Goal: Obtain resource: Obtain resource

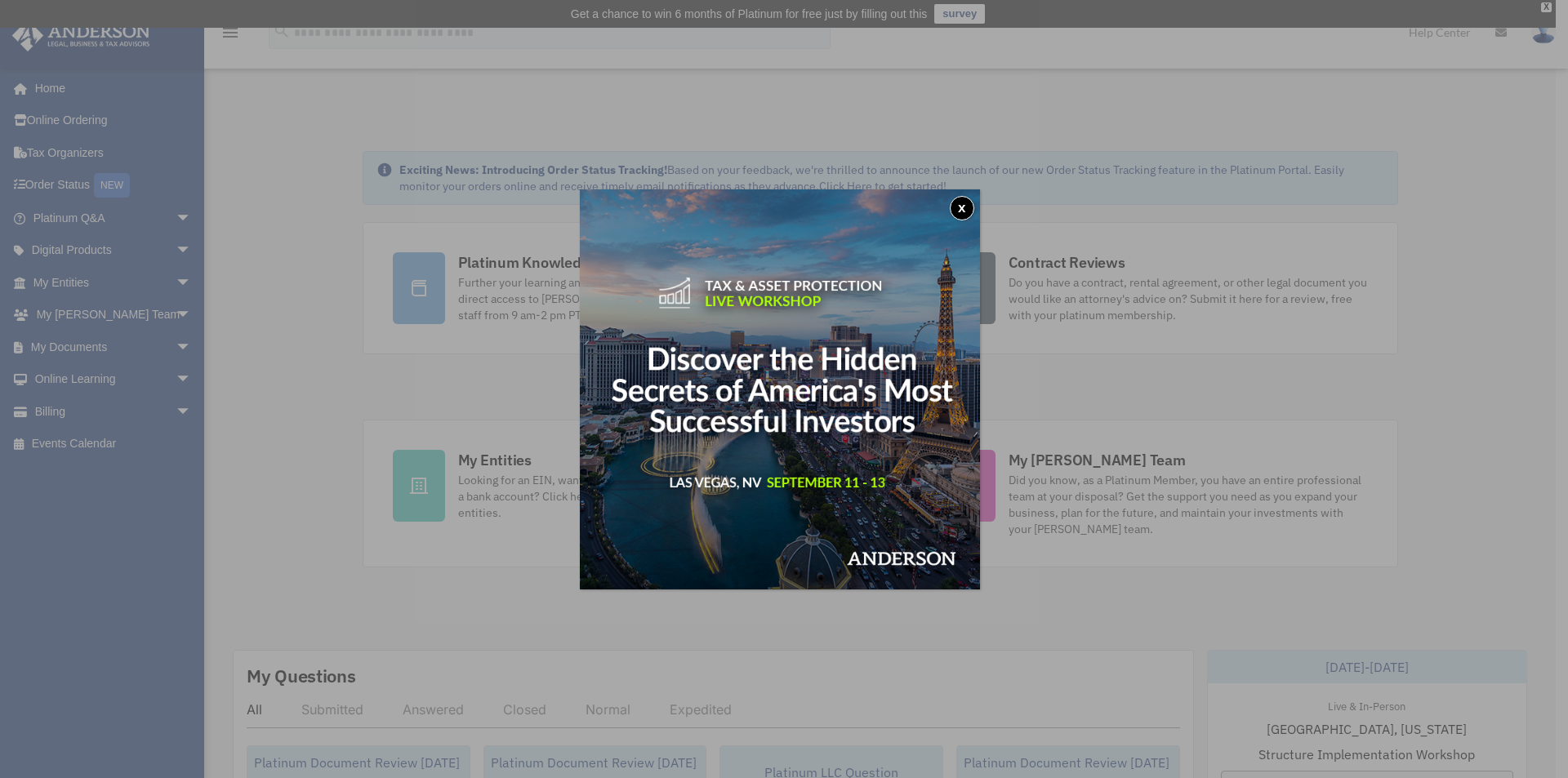
click at [962, 203] on button "x" at bounding box center [962, 208] width 25 height 25
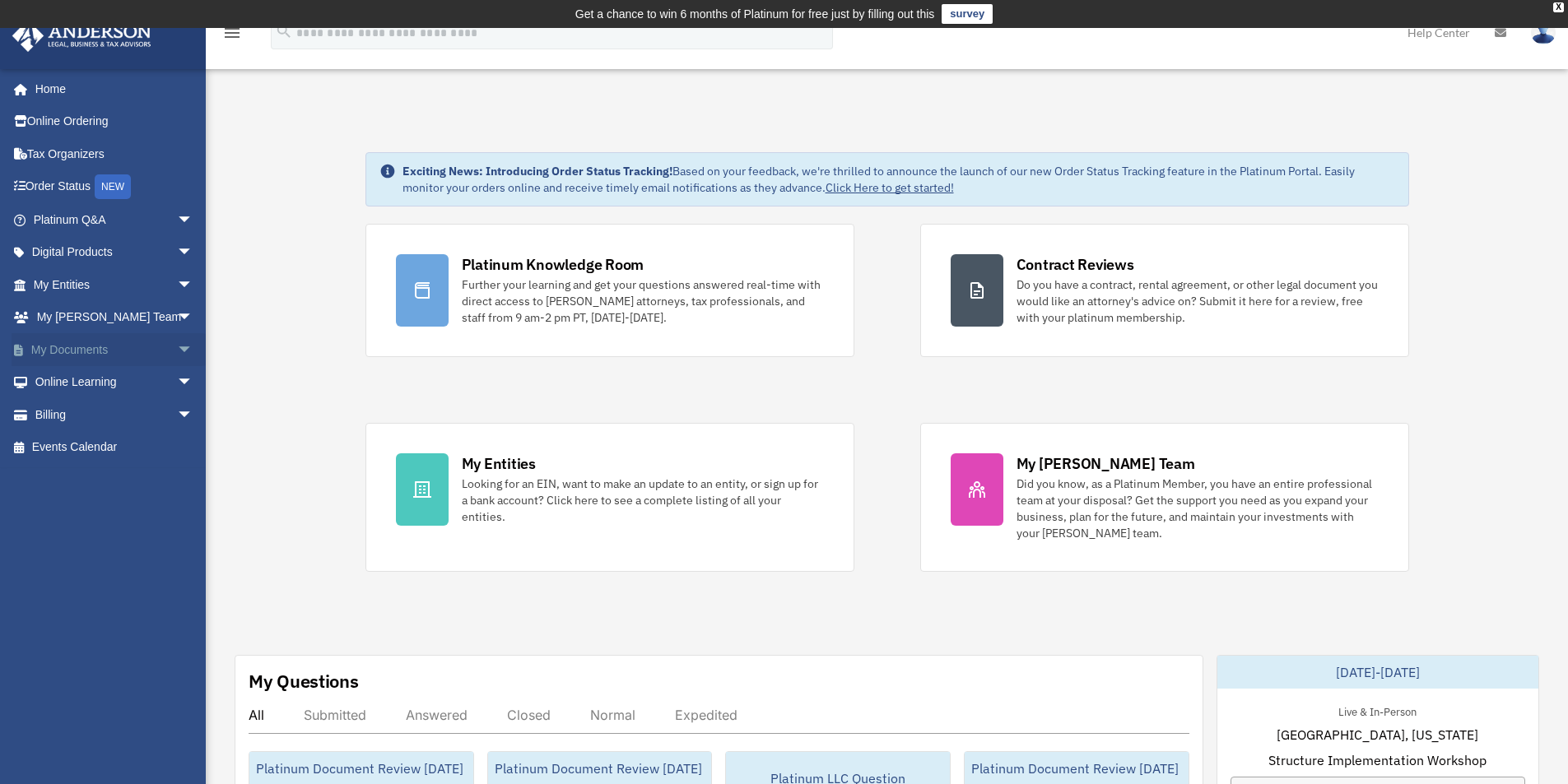
click at [76, 349] on link "My Documents arrow_drop_down" at bounding box center [114, 349] width 207 height 33
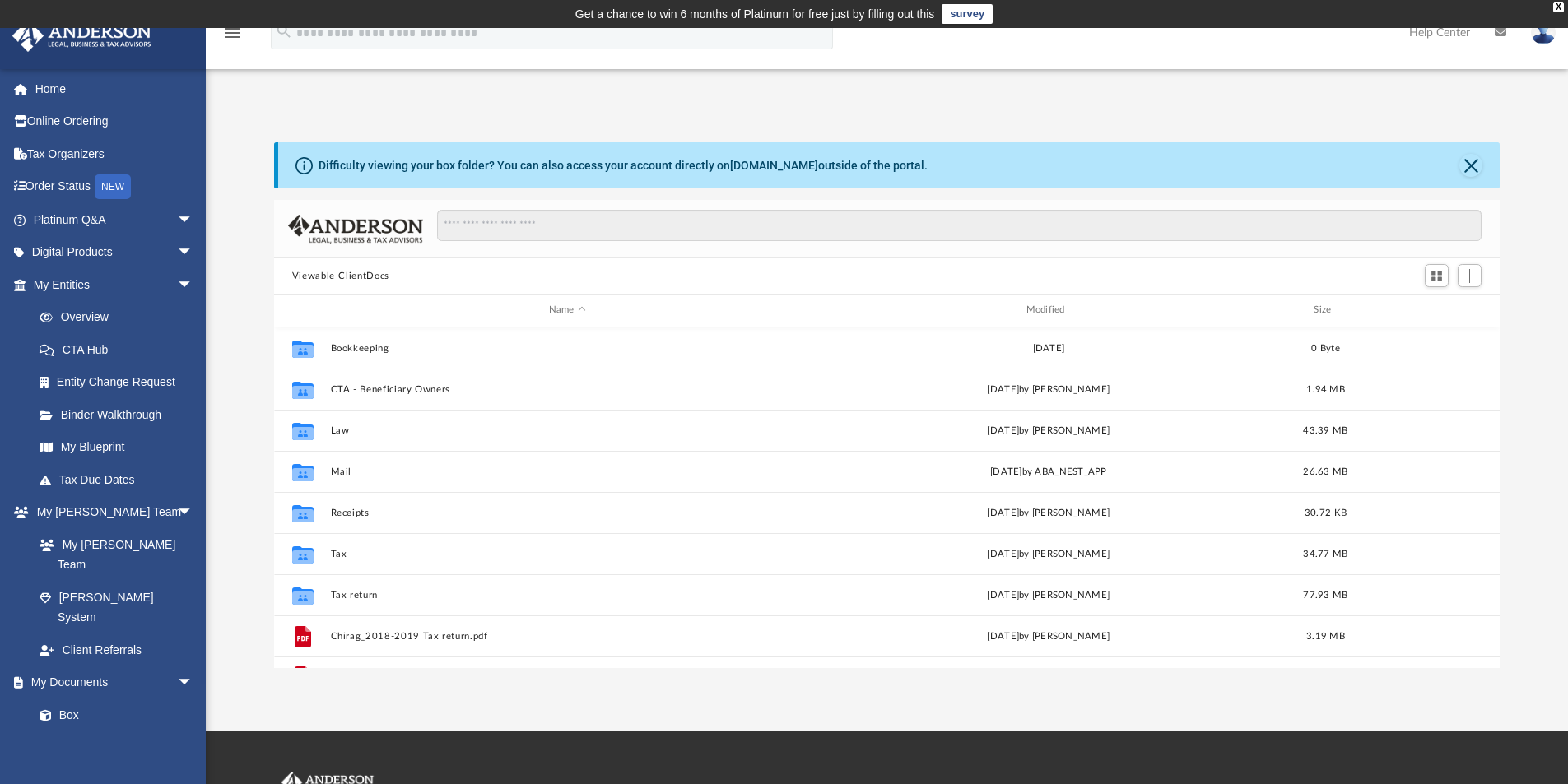
scroll to position [362, 1214]
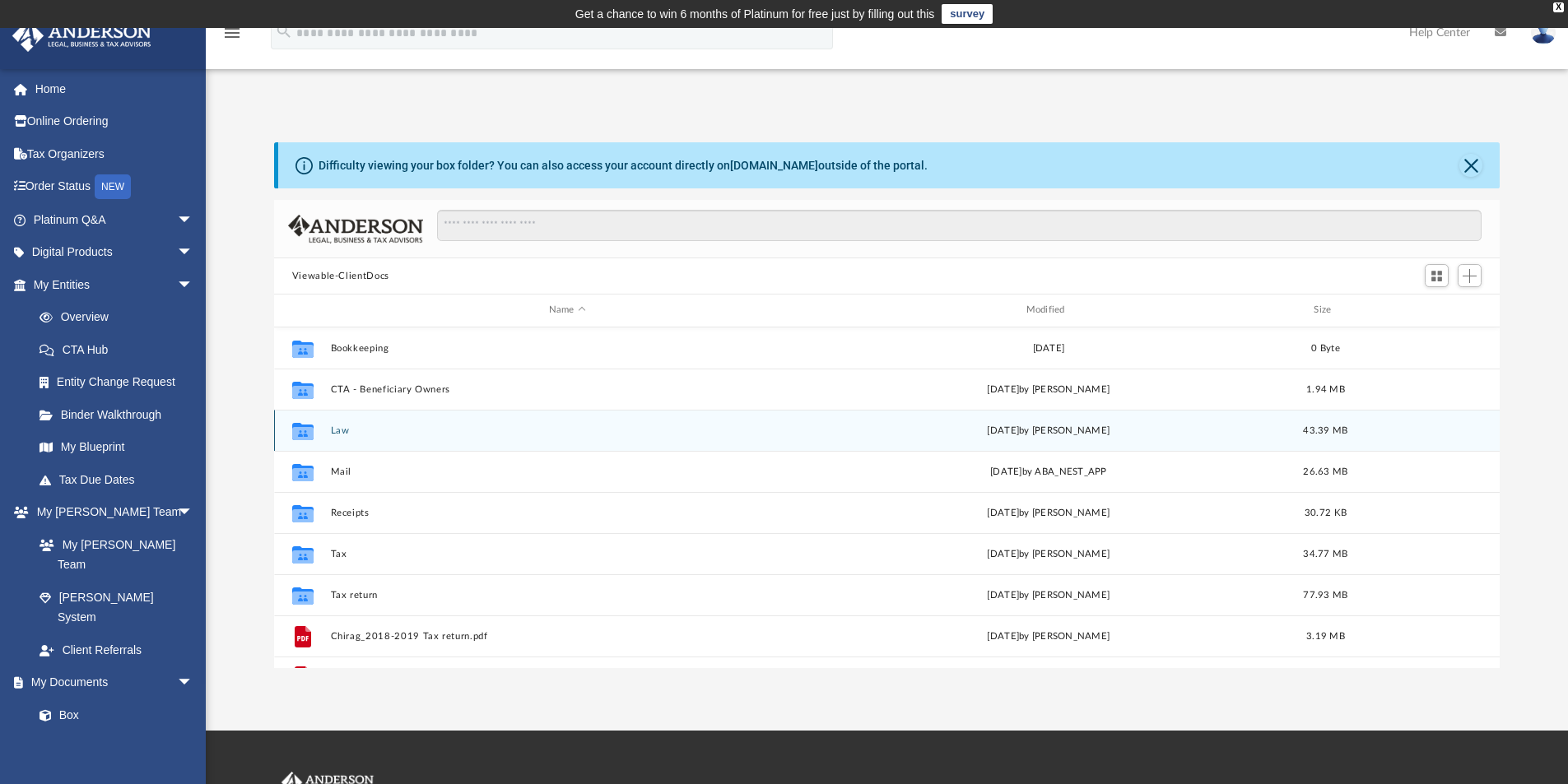
click at [347, 429] on button "Law" at bounding box center [567, 431] width 474 height 10
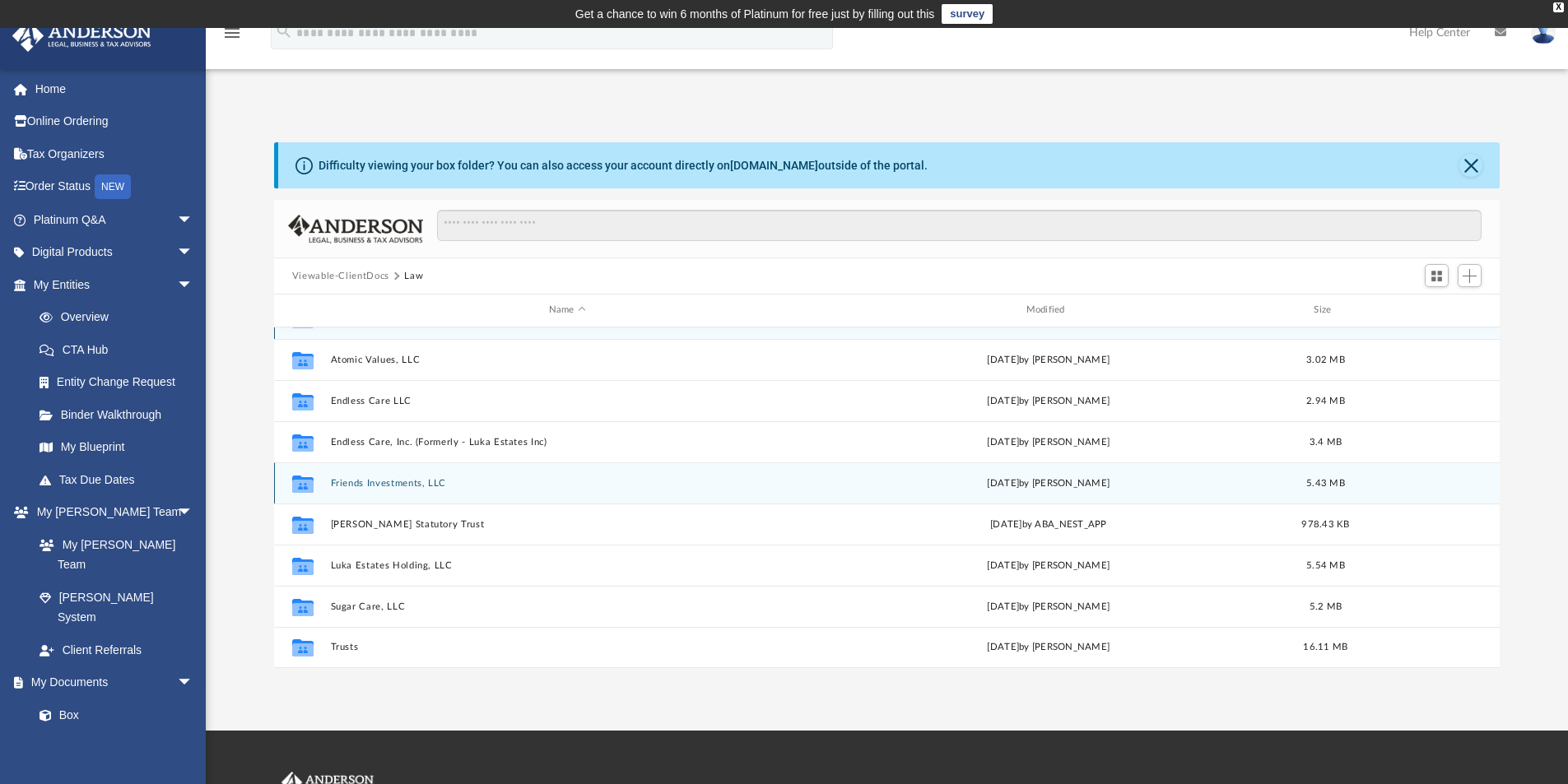
scroll to position [0, 0]
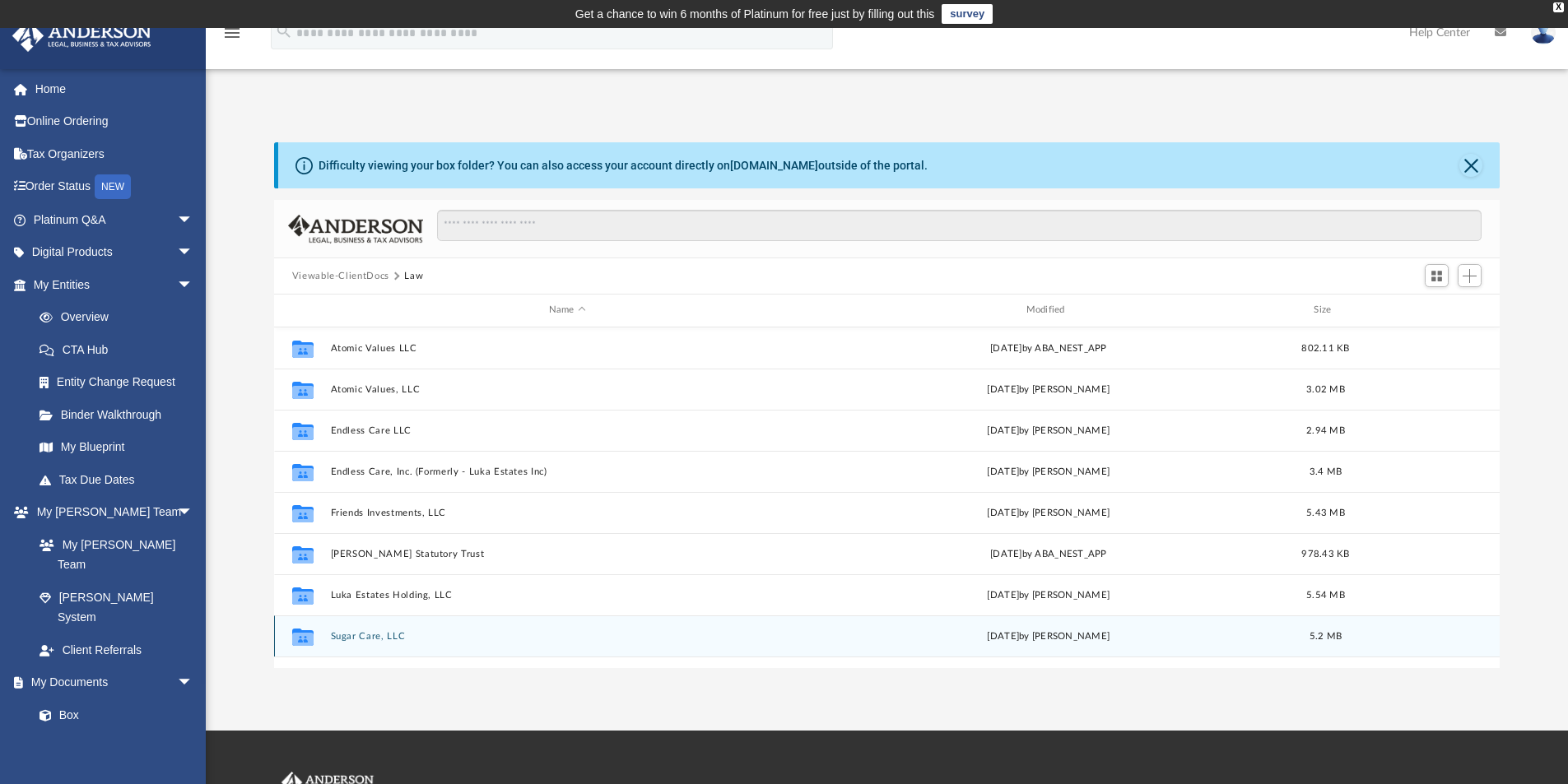
click at [382, 635] on button "Sugar Care, LLC" at bounding box center [567, 636] width 474 height 10
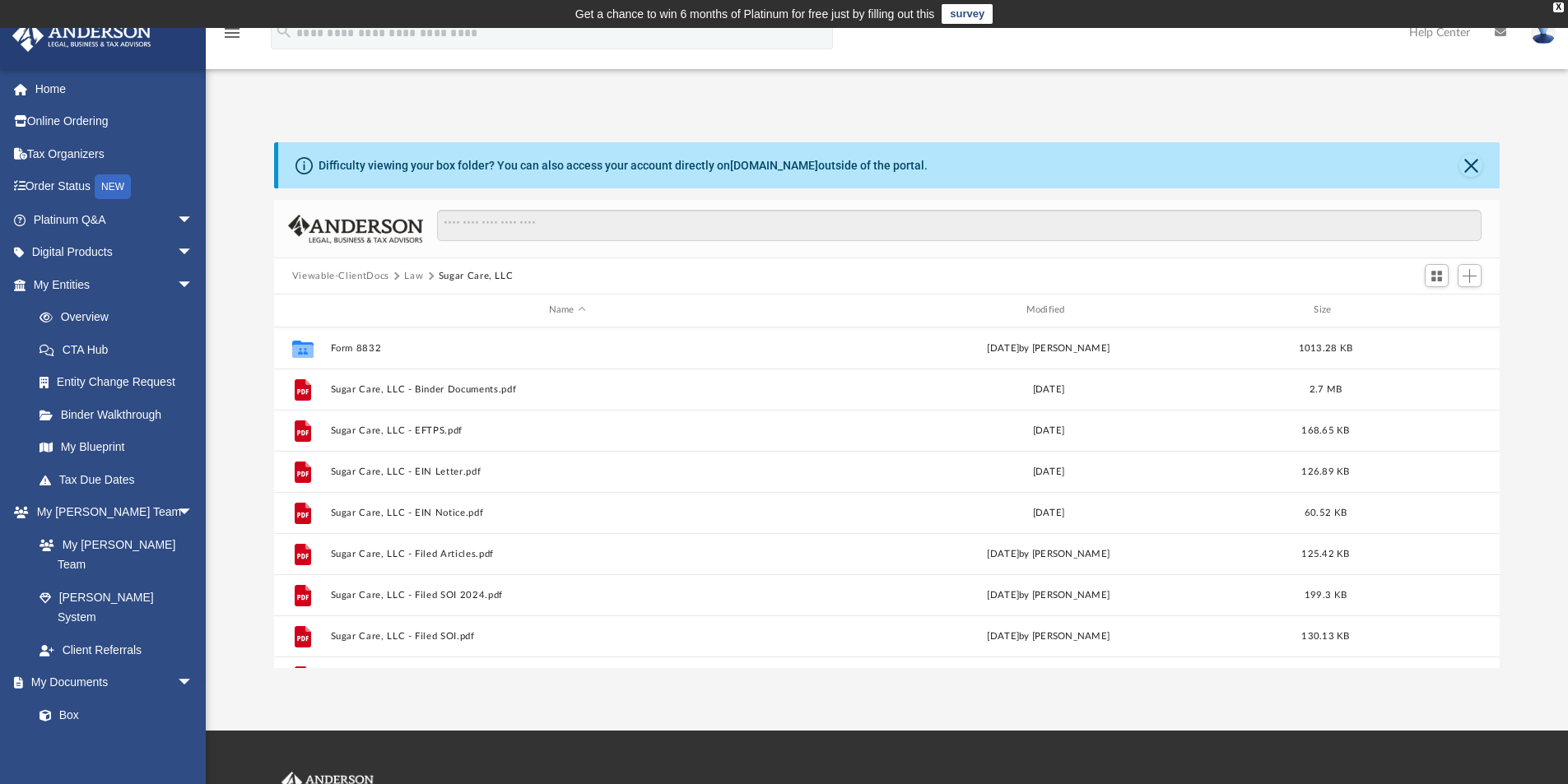
click at [409, 269] on button "Law" at bounding box center [414, 276] width 19 height 15
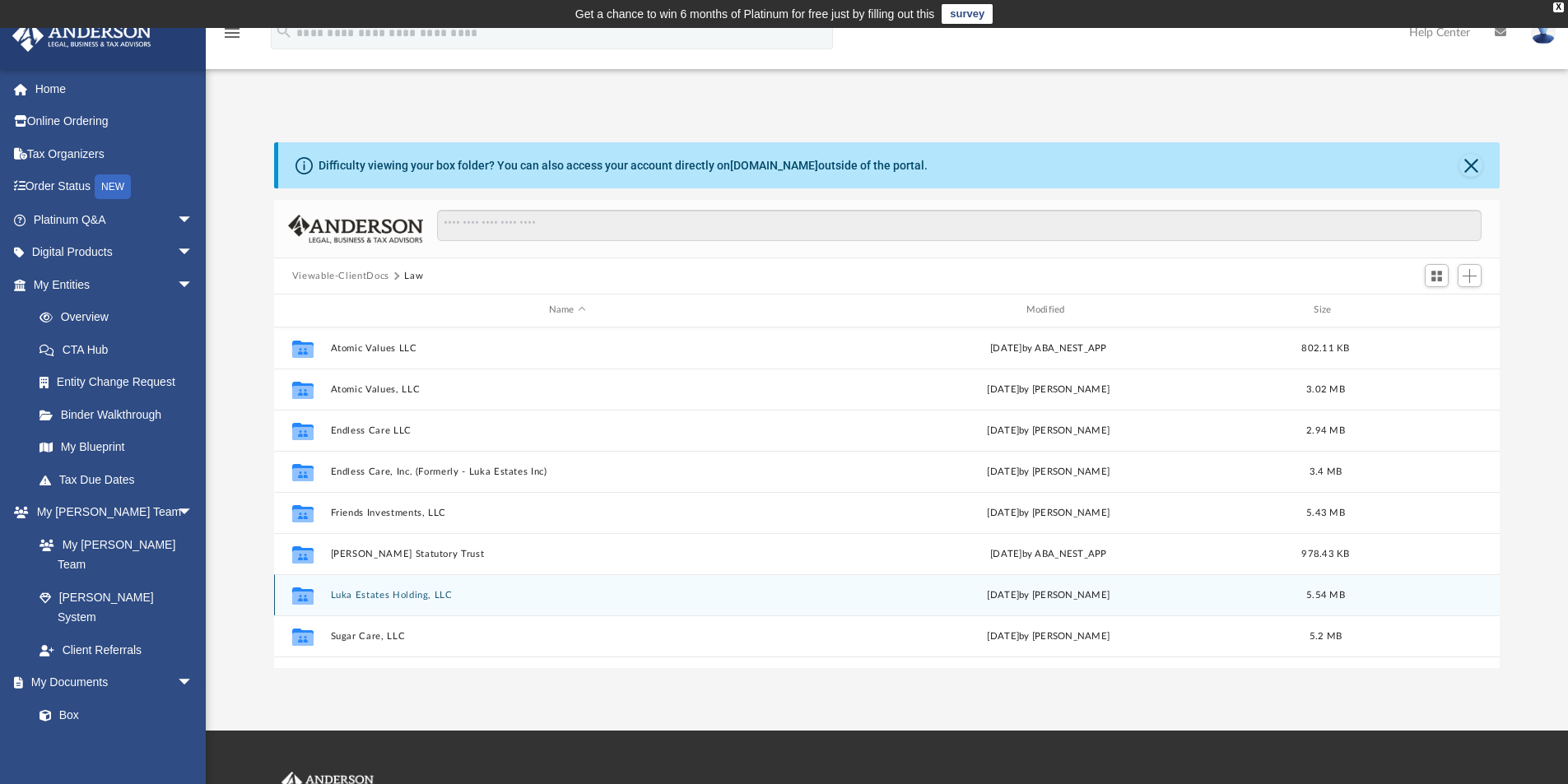
scroll to position [30, 0]
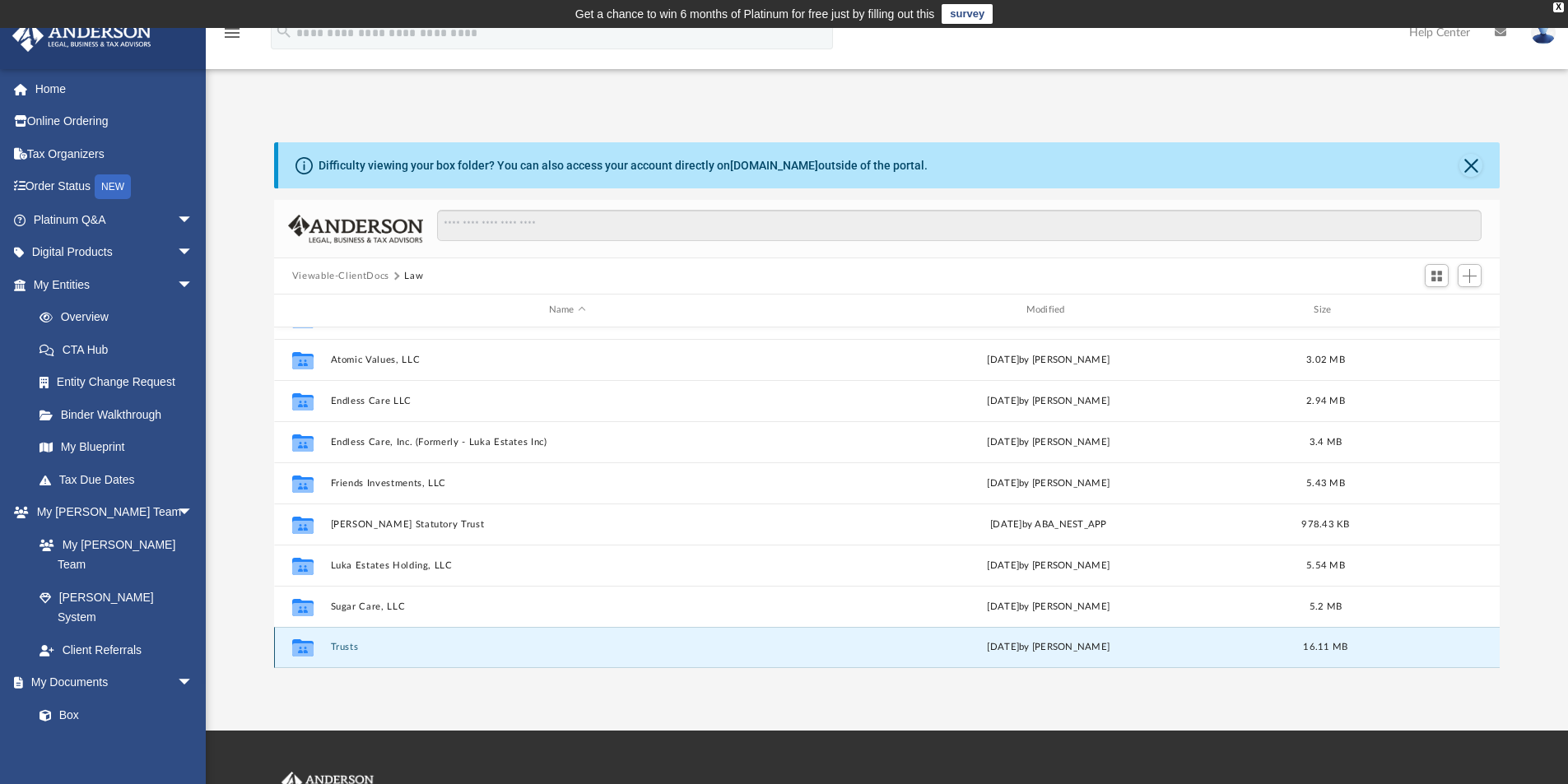
click at [355, 642] on button "Trusts" at bounding box center [567, 647] width 474 height 10
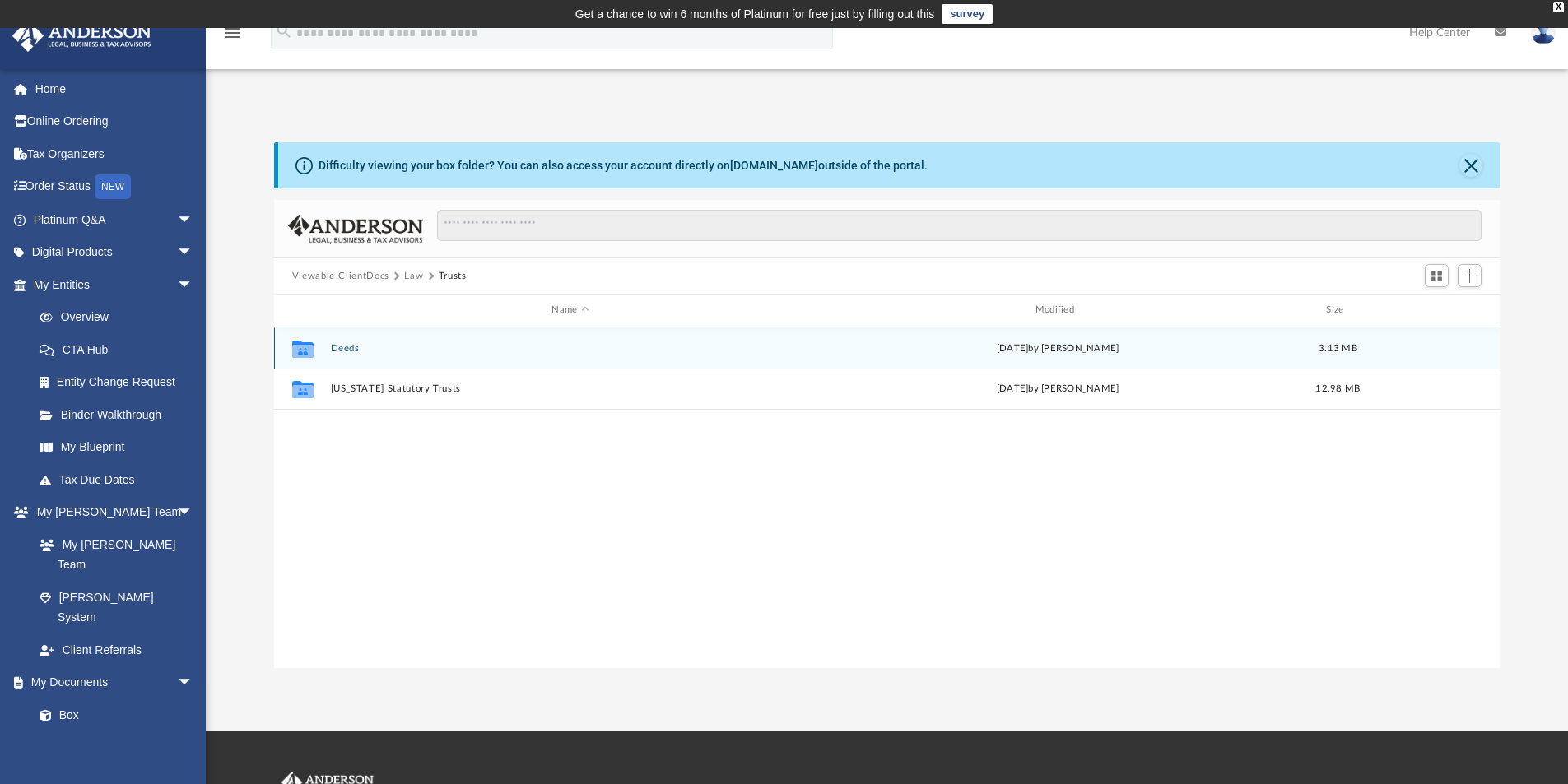
scroll to position [0, 0]
click at [339, 344] on button "Deeds" at bounding box center [570, 348] width 480 height 10
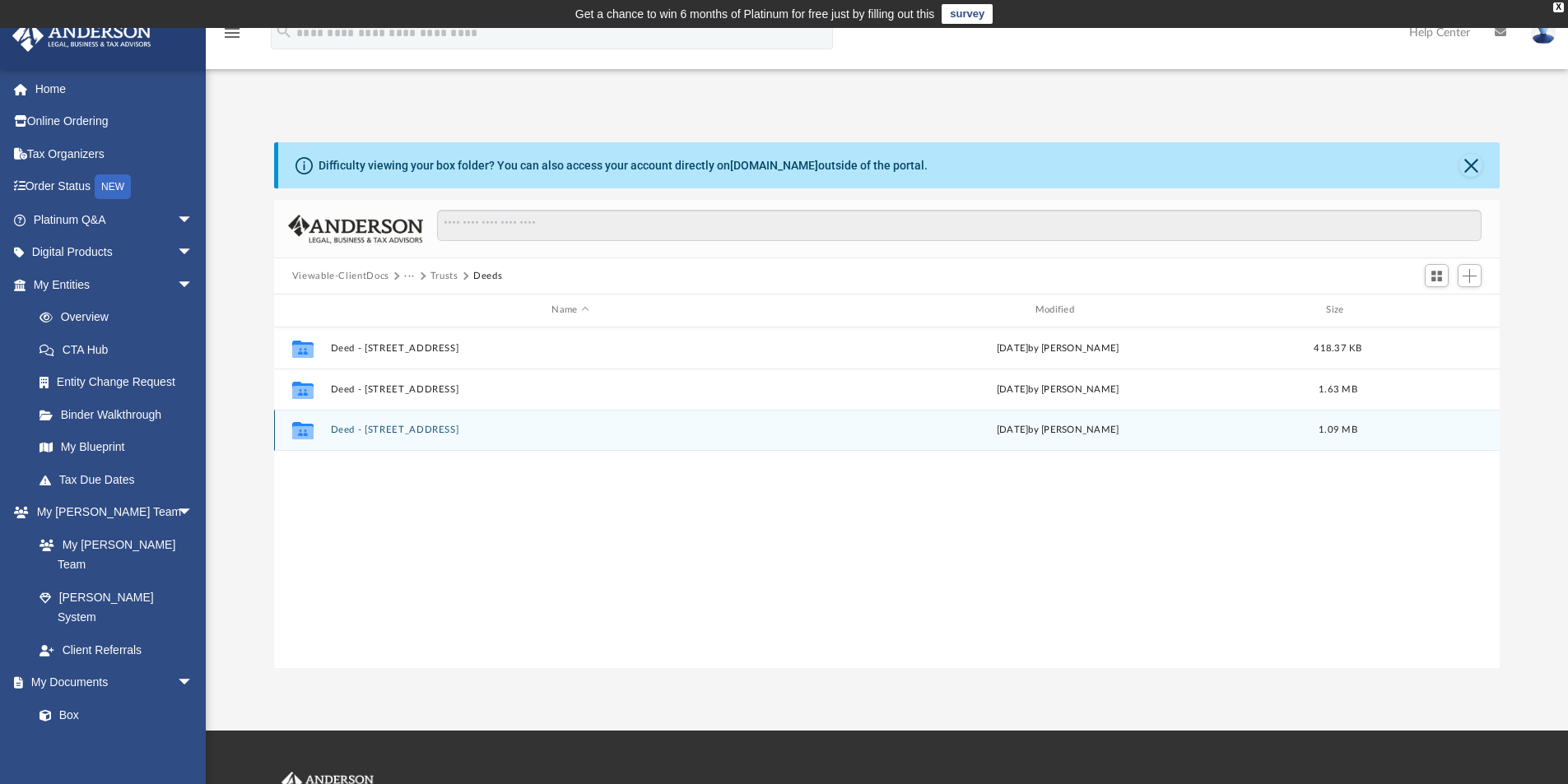
click at [409, 432] on button "Deed - [STREET_ADDRESS]" at bounding box center [570, 430] width 480 height 10
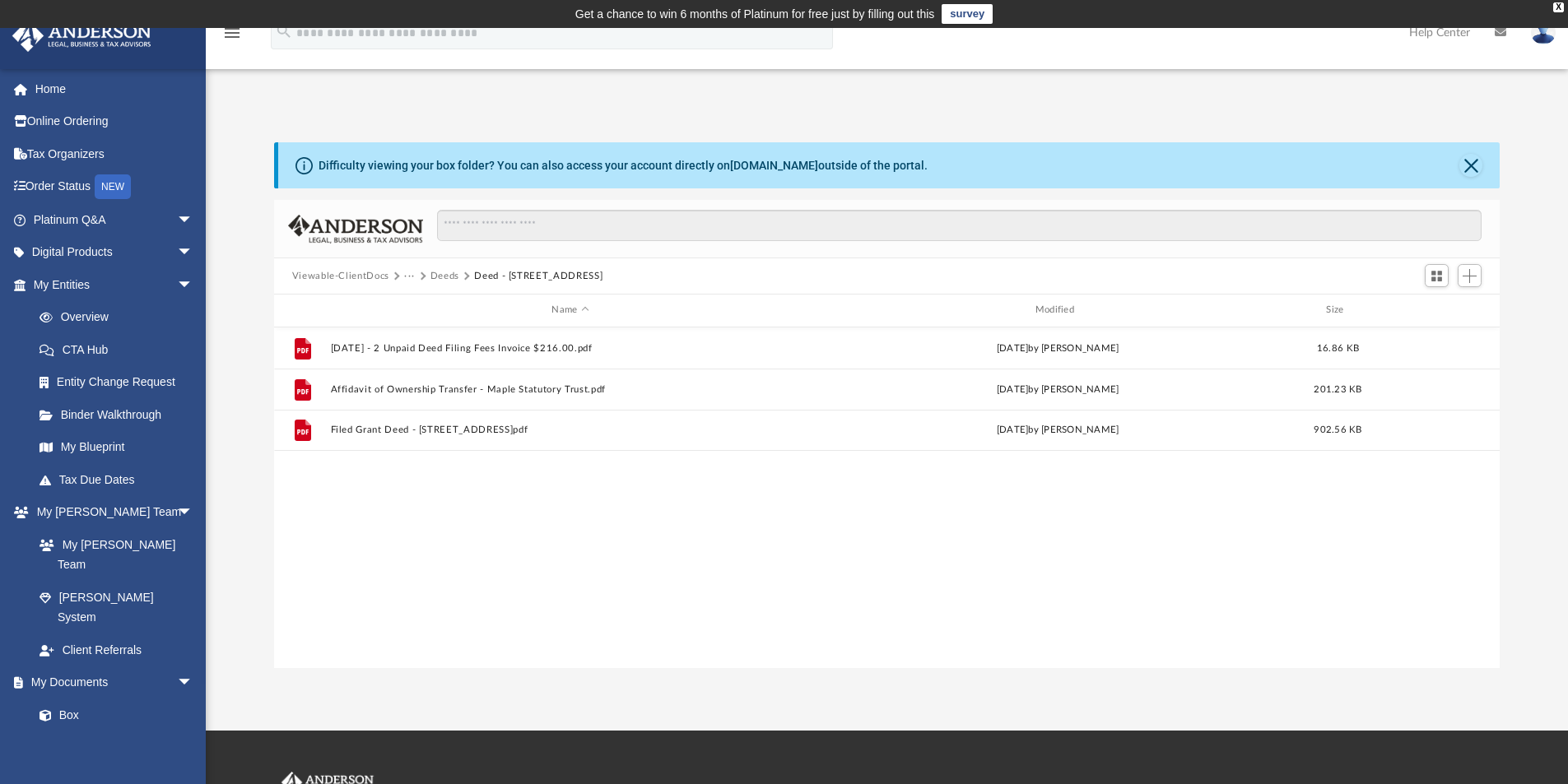
click at [444, 271] on button "Deeds" at bounding box center [445, 276] width 29 height 15
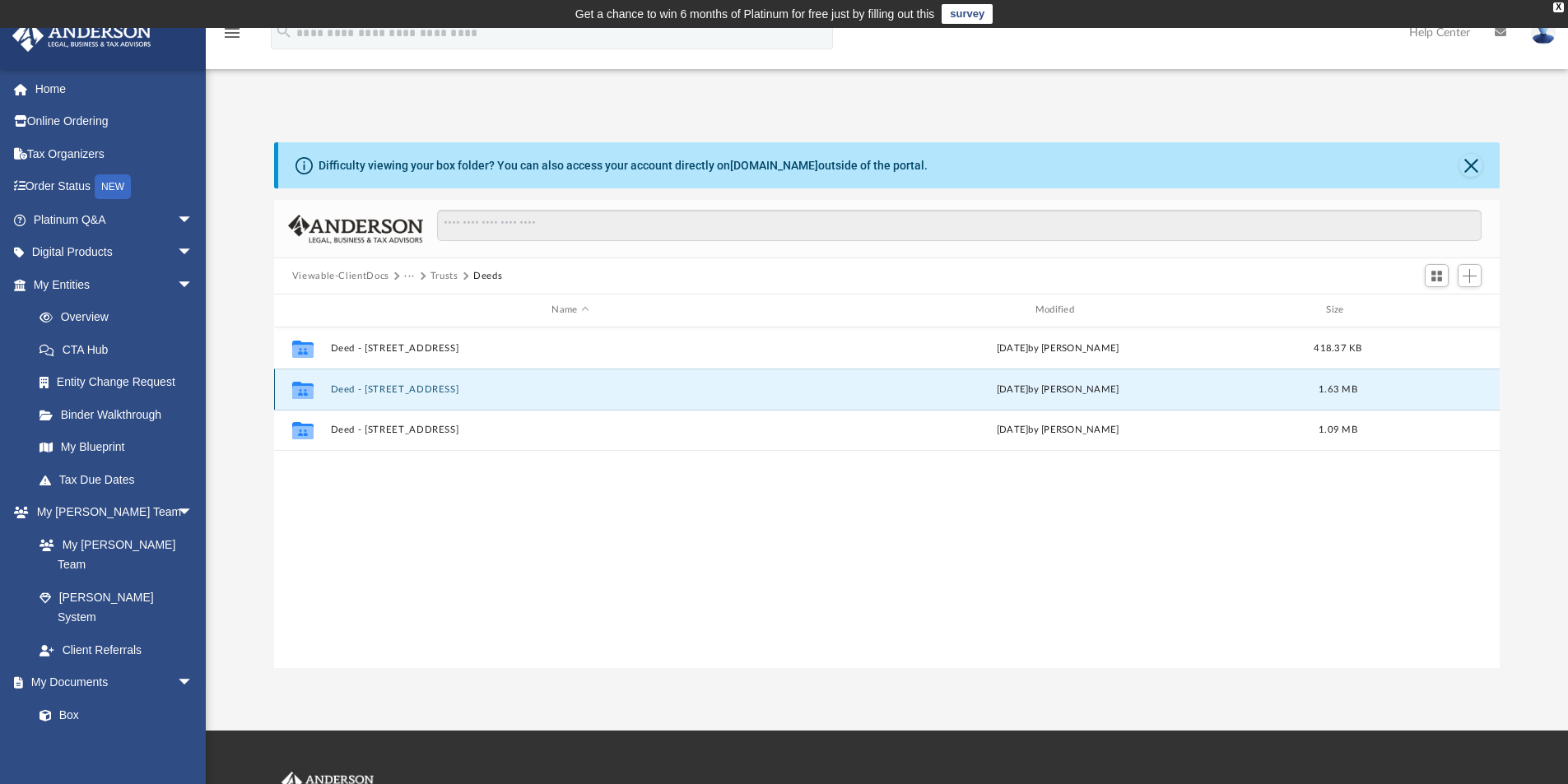
click at [421, 389] on button "Deed - [STREET_ADDRESS]" at bounding box center [570, 389] width 480 height 10
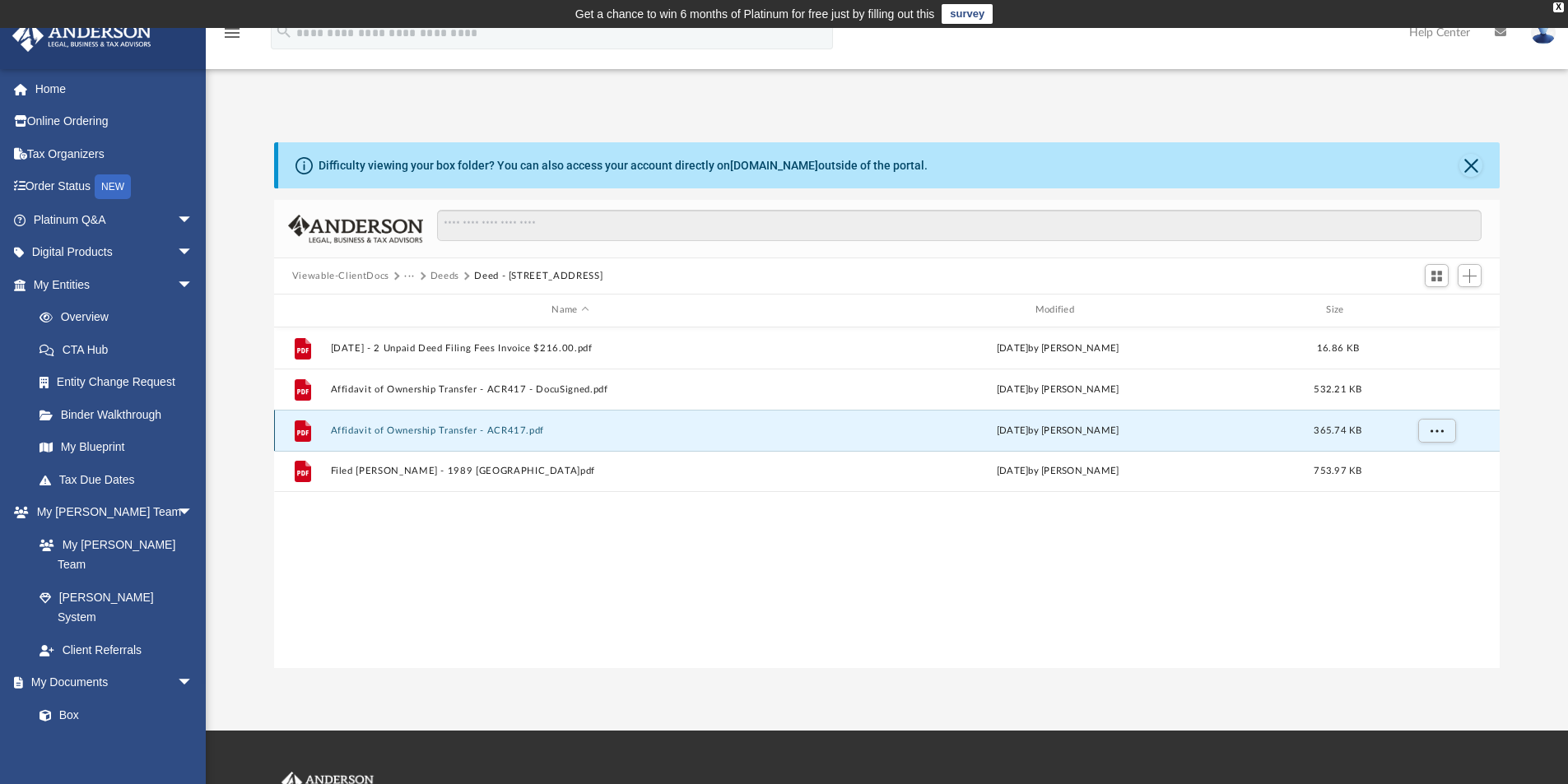
click at [480, 434] on button "Affidavit of Ownership Transfer - ACR417.pdf" at bounding box center [570, 431] width 480 height 10
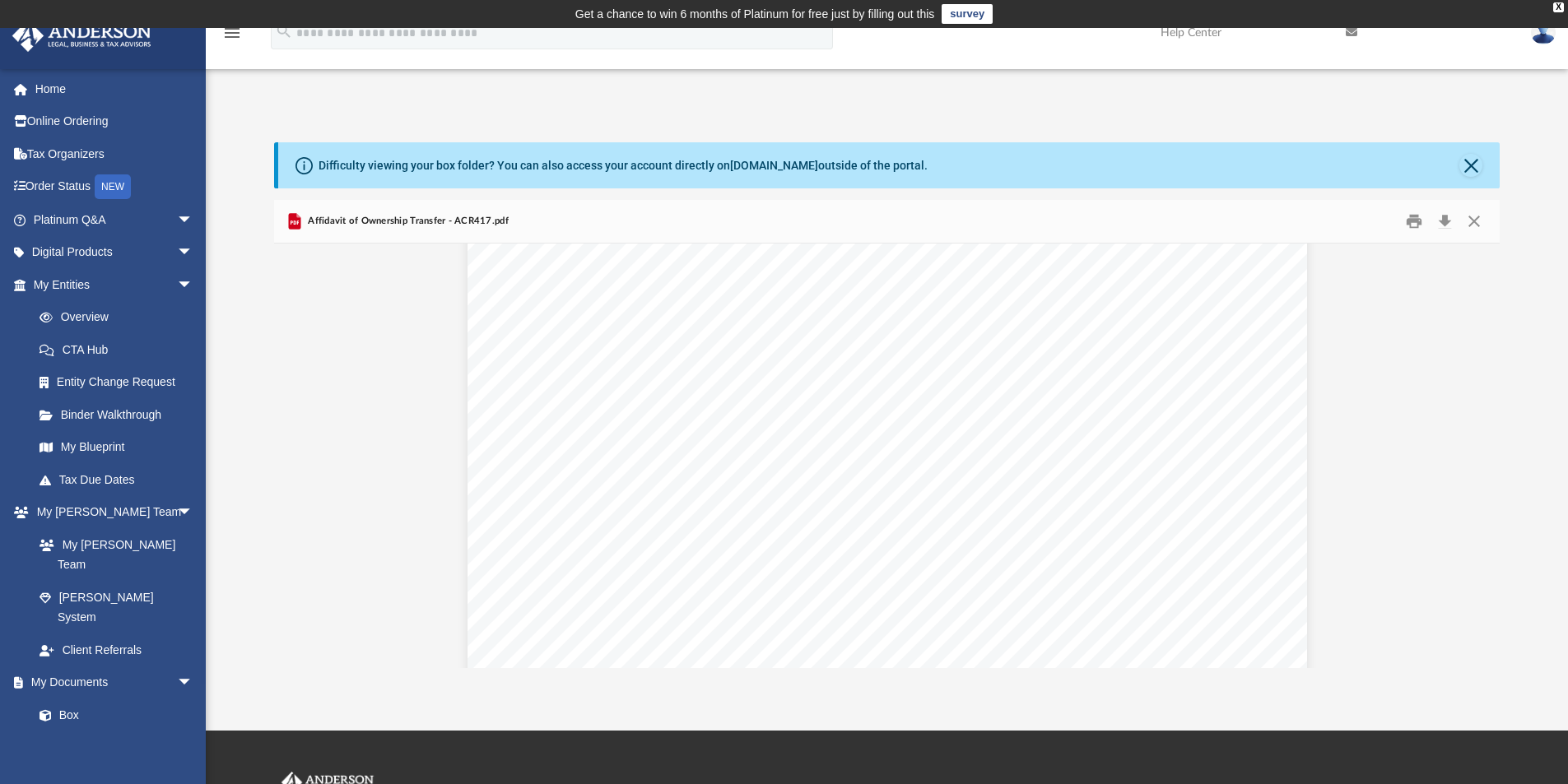
scroll to position [274, 0]
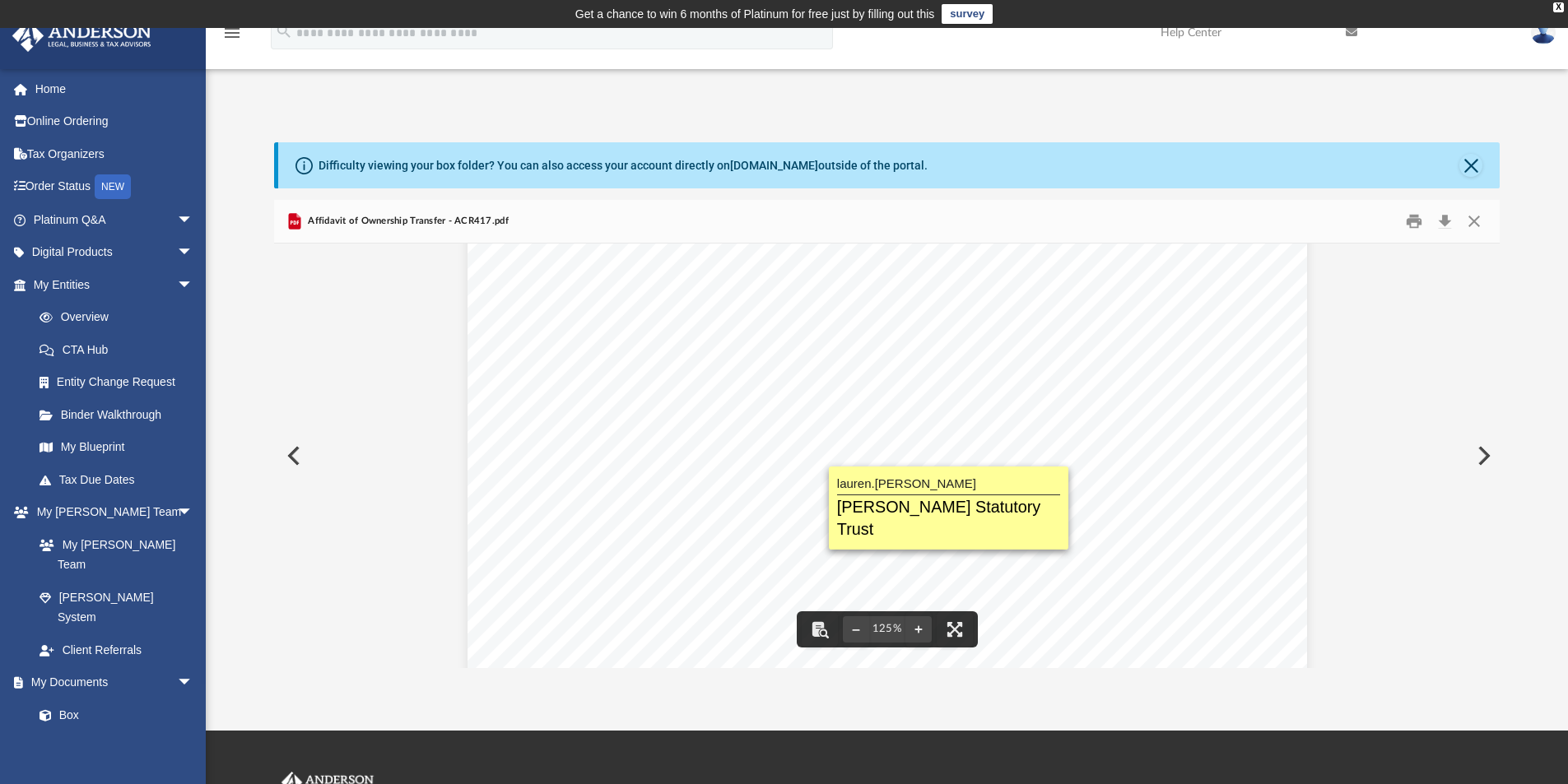
drag, startPoint x: 580, startPoint y: 454, endPoint x: 703, endPoint y: 458, distance: 123.1
click at [703, 458] on div "ACR 417 (Rev. 08/2013) Available in Alternate Formats AFFIDAVIT OF OWNERSHIP TR…" at bounding box center [887, 525] width 839 height 1111
drag, startPoint x: 822, startPoint y: 456, endPoint x: 634, endPoint y: 459, distance: 188.0
click at [634, 459] on div "ACR 417 (Rev. 08/2013) Available in Alternate Formats AFFIDAVIT OF OWNERSHIP TR…" at bounding box center [887, 525] width 839 height 1111
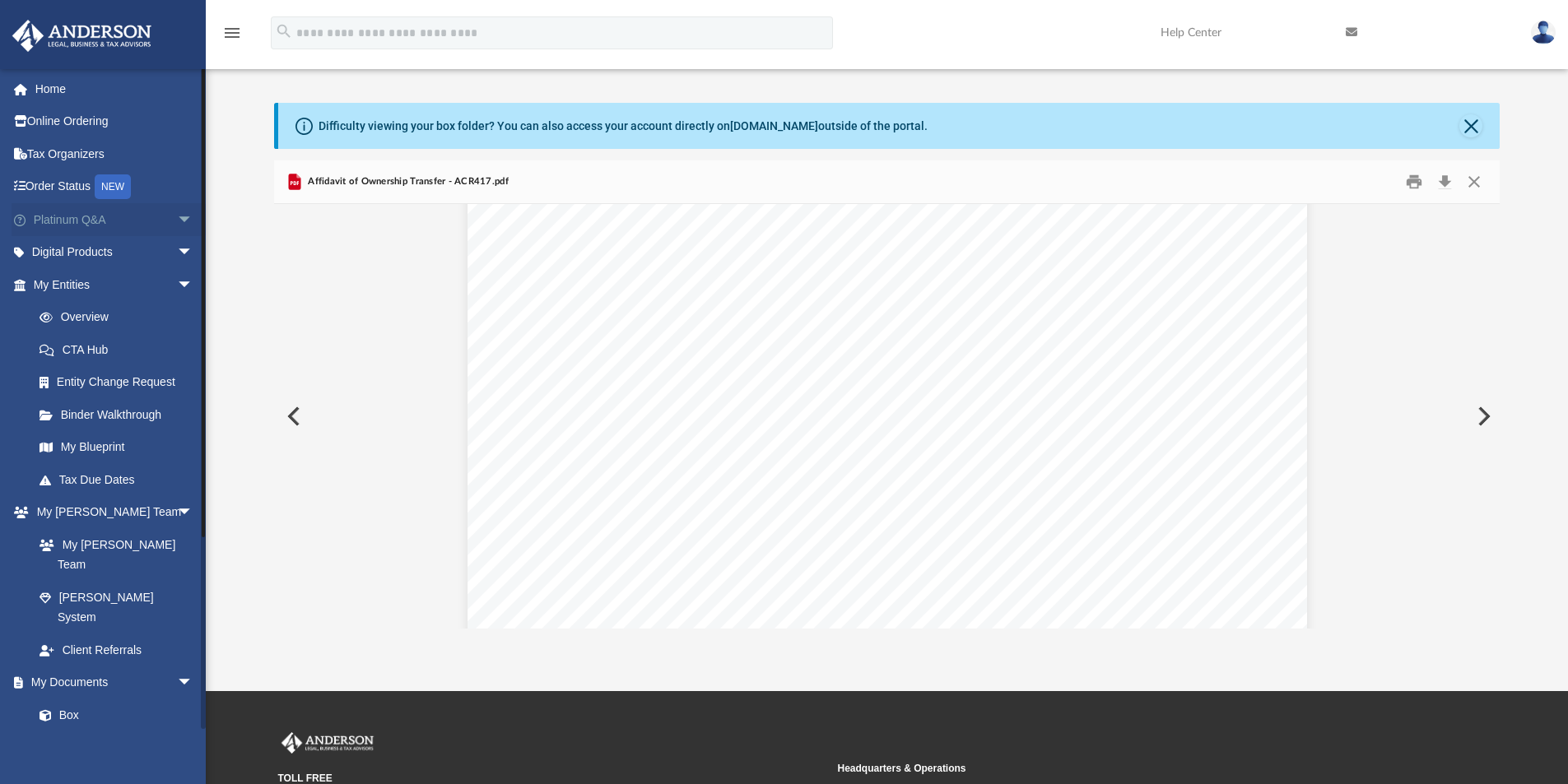
scroll to position [0, 0]
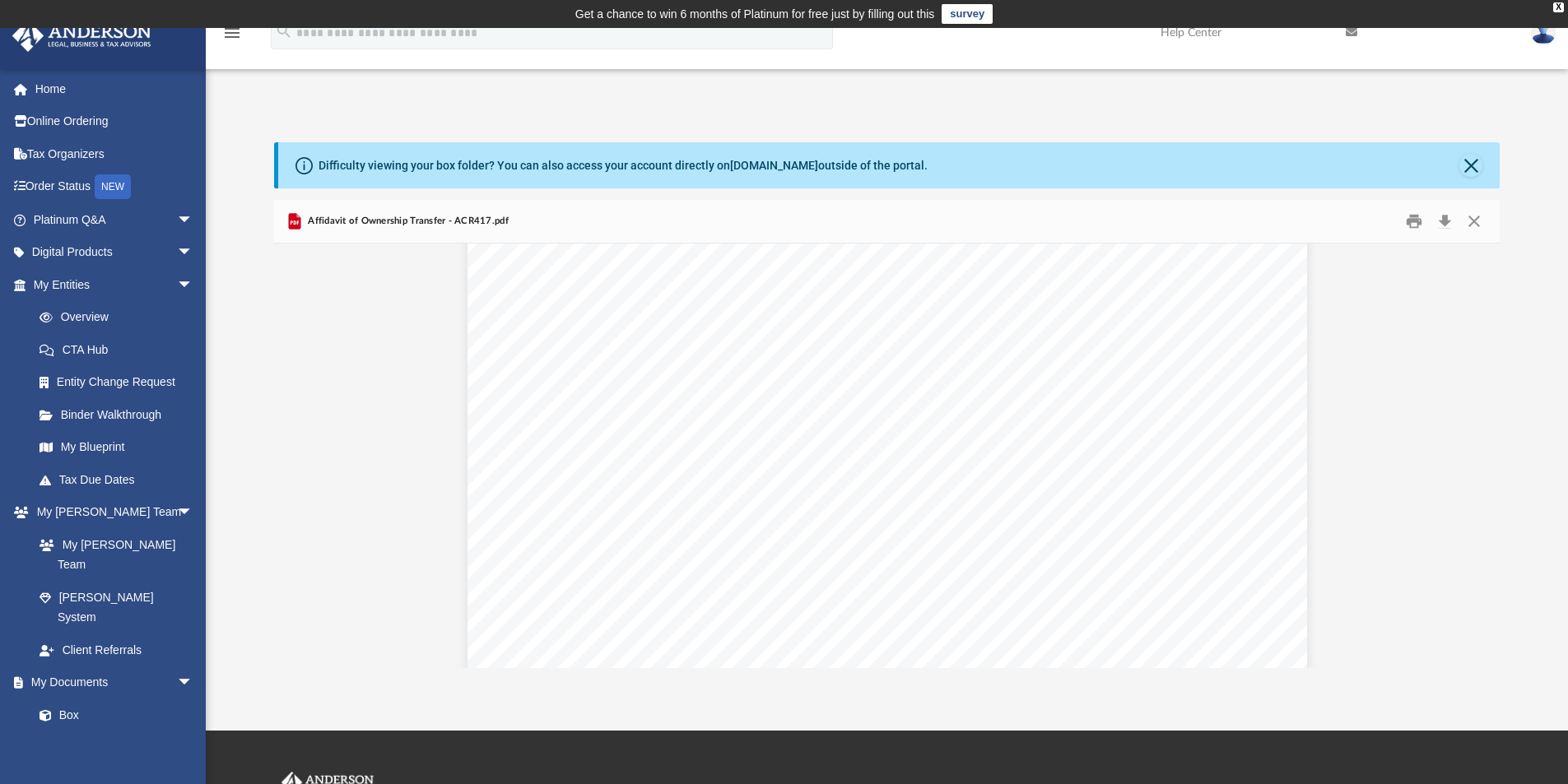
click at [1541, 38] on img at bounding box center [1543, 33] width 25 height 24
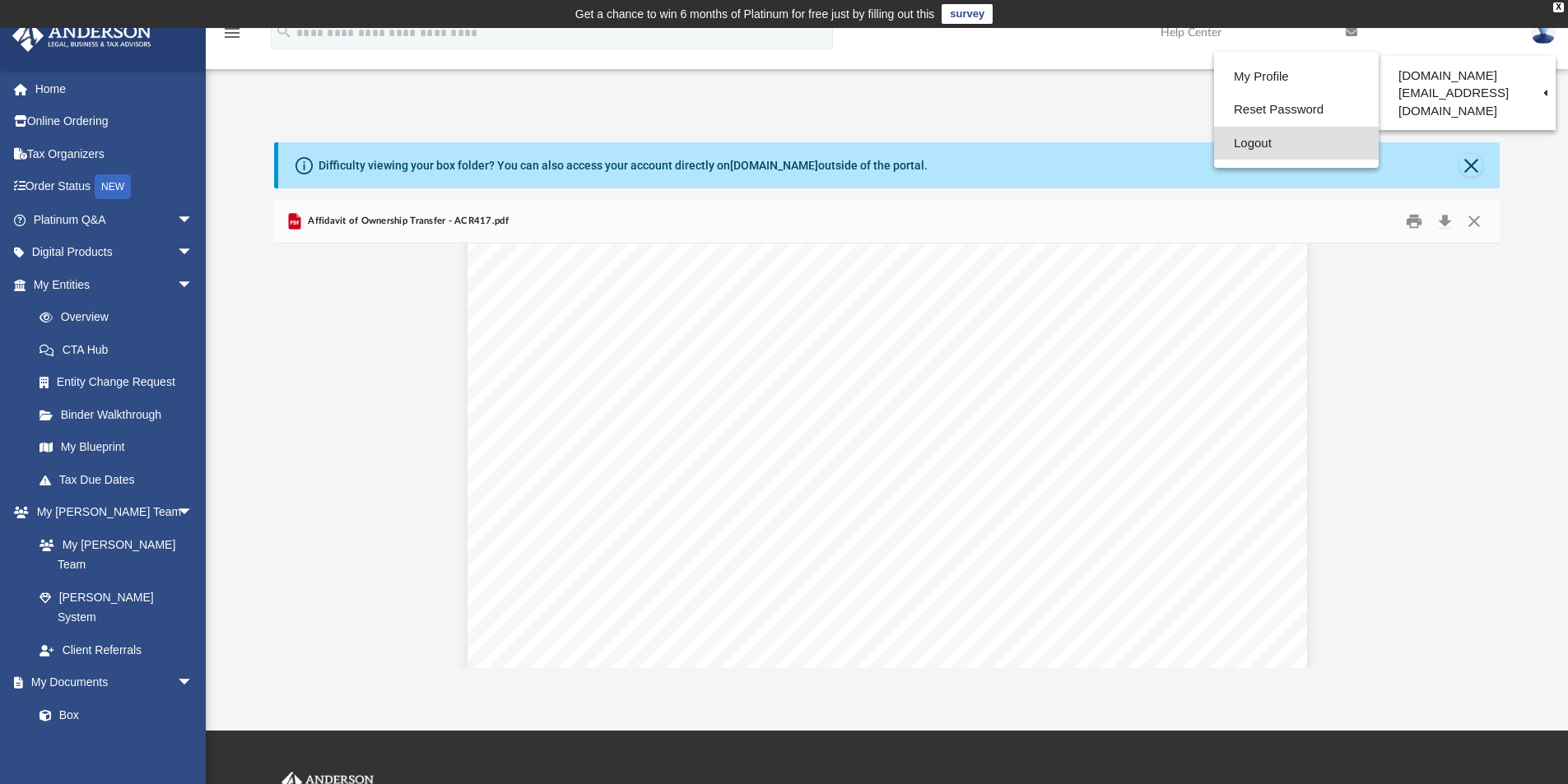
click at [1238, 148] on link "Logout" at bounding box center [1297, 143] width 165 height 33
